Goal: Navigation & Orientation: Find specific page/section

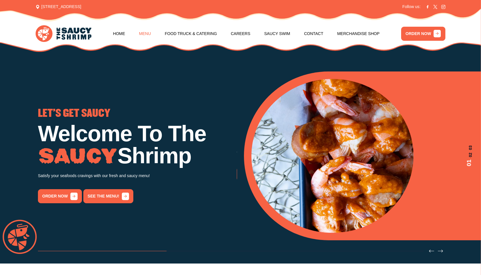
click at [151, 34] on link "Menu" at bounding box center [145, 34] width 12 height 22
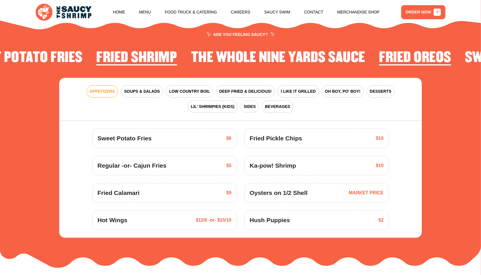
scroll to position [753, 0]
